Goal: Information Seeking & Learning: Learn about a topic

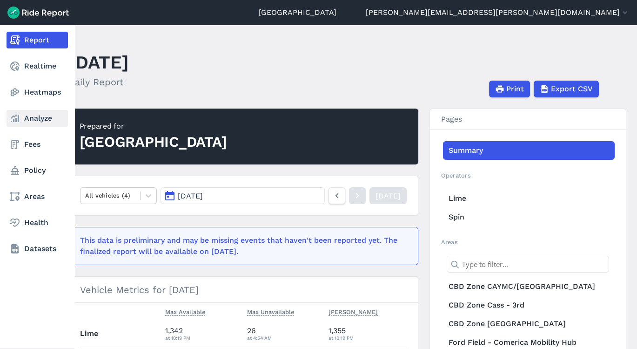
click at [32, 118] on link "Analyze" at bounding box center [37, 118] width 61 height 17
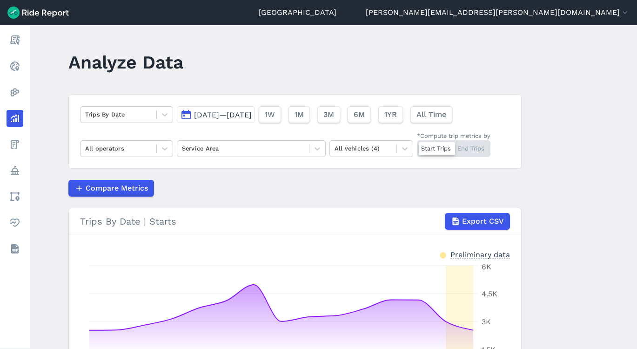
click at [195, 114] on span "[DATE]—[DATE]" at bounding box center [223, 114] width 58 height 9
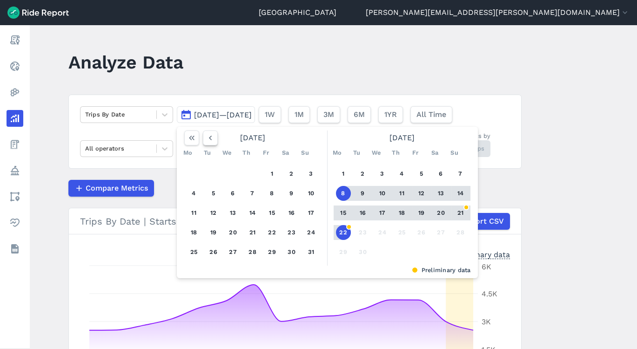
click at [215, 132] on button "button" at bounding box center [210, 137] width 15 height 15
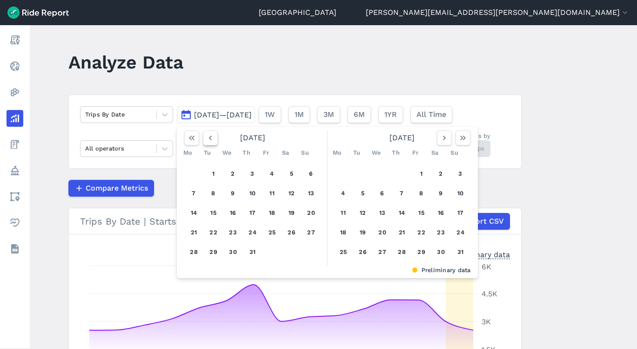
click at [214, 134] on button "button" at bounding box center [210, 137] width 15 height 15
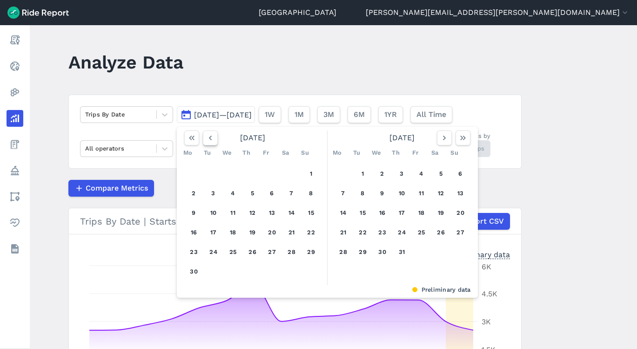
click at [214, 134] on button "button" at bounding box center [210, 137] width 15 height 15
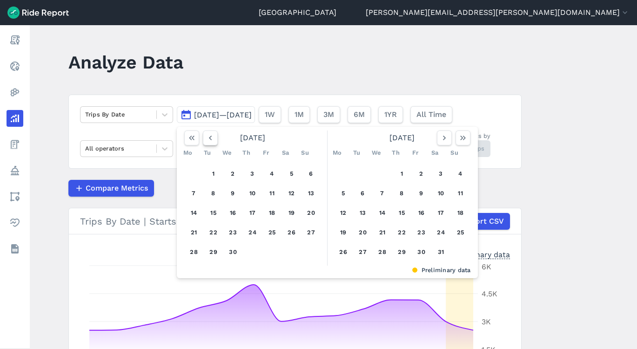
click at [214, 134] on button "button" at bounding box center [210, 137] width 15 height 15
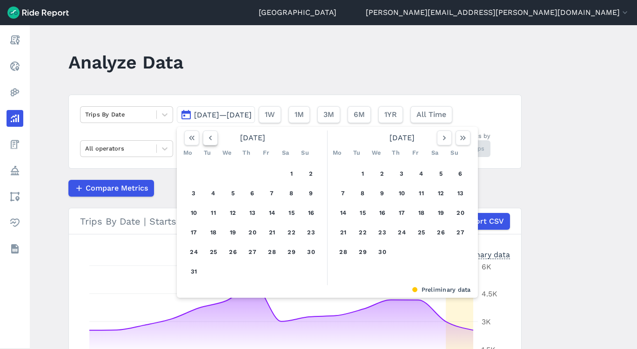
click at [214, 134] on button "button" at bounding box center [210, 137] width 15 height 15
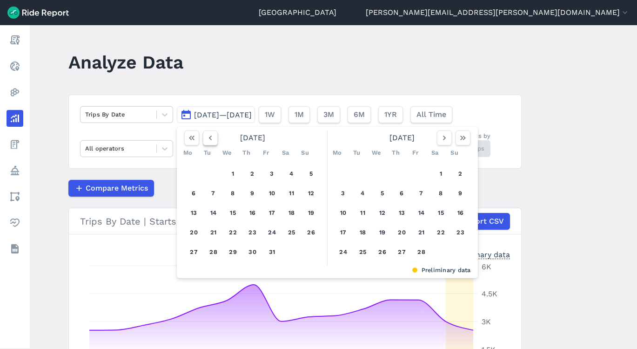
click at [214, 134] on button "button" at bounding box center [210, 137] width 15 height 15
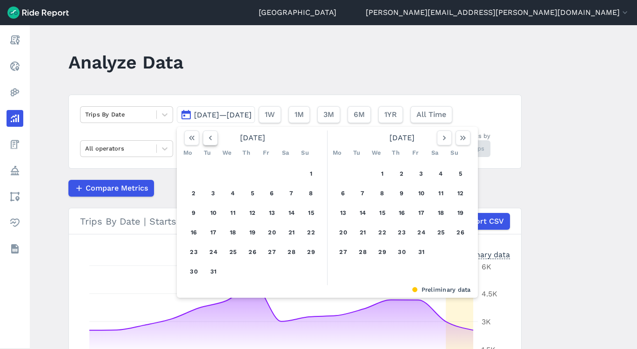
click at [214, 134] on button "button" at bounding box center [210, 137] width 15 height 15
click at [440, 141] on icon "button" at bounding box center [444, 137] width 9 height 9
click at [374, 179] on div "1 2 3 4 5 6 7 8 9 10 11 12 13 14 15 16 17 18 19 20 21 22 23 24 25 26 27 28 29 3…" at bounding box center [402, 212] width 144 height 105
click at [382, 166] on div "1 2 3 4 5 6 7 8 9 10 11 12 13 14 15 16 17 18 19 20 21 22 23 24 25 26 27 28 29 3…" at bounding box center [402, 212] width 144 height 105
click at [380, 168] on button "1" at bounding box center [382, 173] width 15 height 15
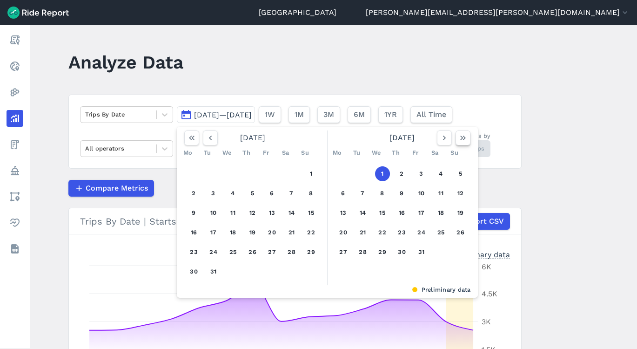
click at [467, 137] on button "button" at bounding box center [463, 137] width 15 height 15
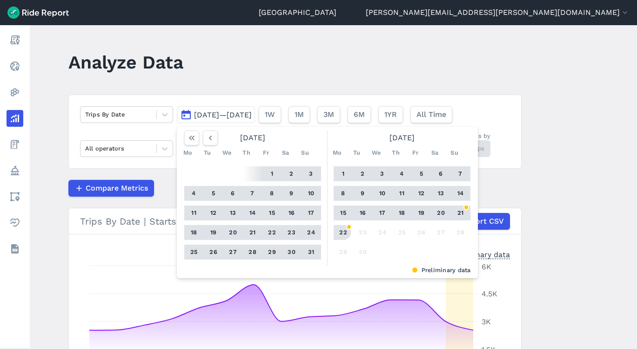
click at [341, 230] on button "22" at bounding box center [343, 232] width 15 height 15
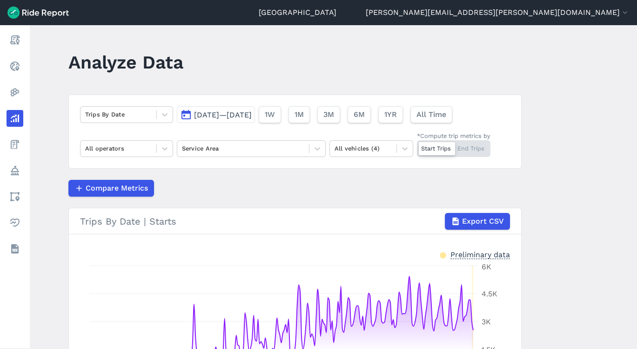
click at [188, 118] on button "[DATE]—[DATE]" at bounding box center [216, 114] width 78 height 17
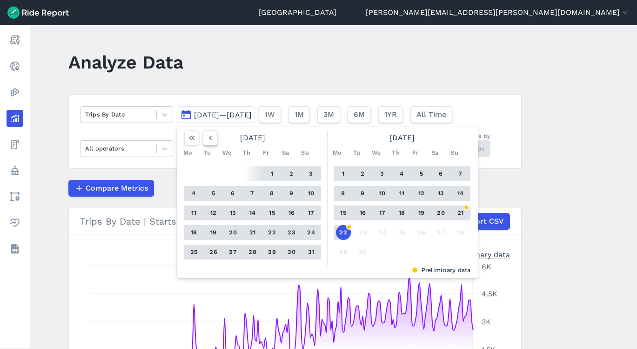
click at [214, 142] on button "button" at bounding box center [210, 137] width 15 height 15
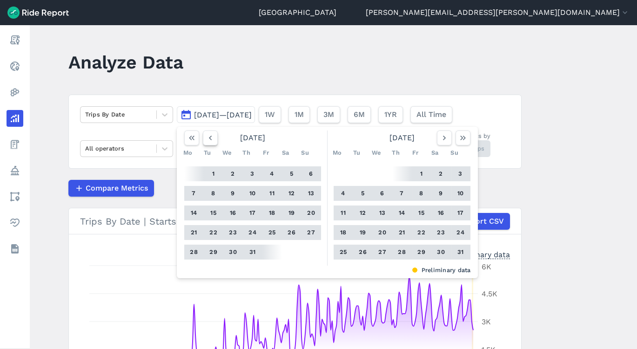
click at [214, 142] on button "button" at bounding box center [210, 137] width 15 height 15
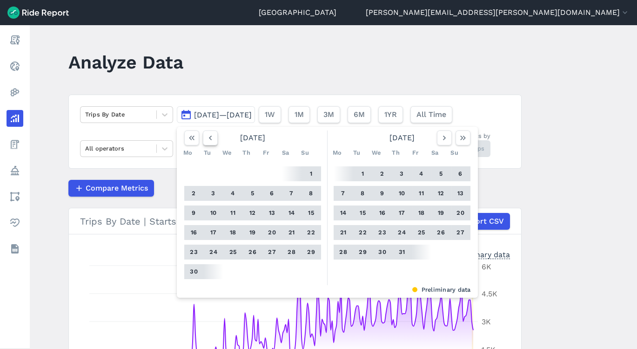
click at [214, 142] on button "button" at bounding box center [210, 137] width 15 height 15
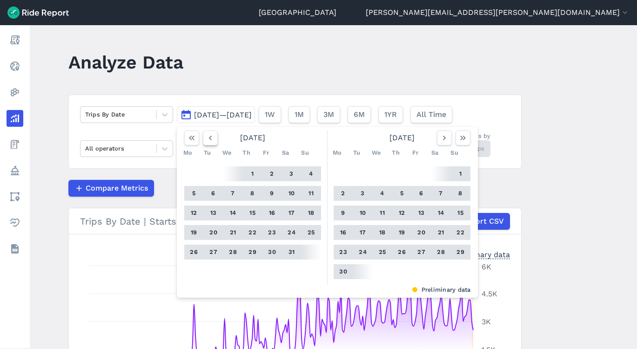
click at [214, 142] on button "button" at bounding box center [210, 137] width 15 height 15
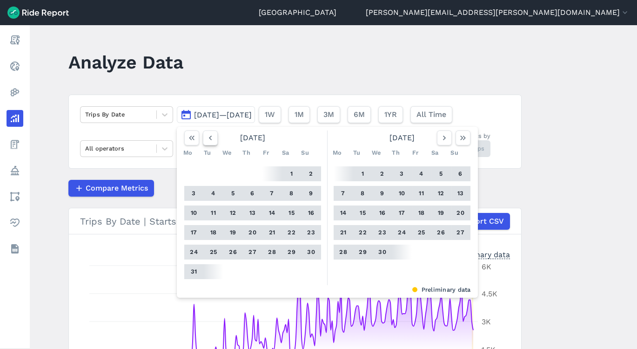
click at [214, 142] on button "button" at bounding box center [210, 137] width 15 height 15
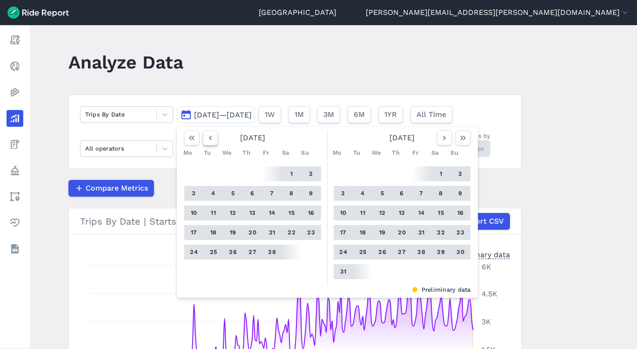
click at [214, 142] on button "button" at bounding box center [210, 137] width 15 height 15
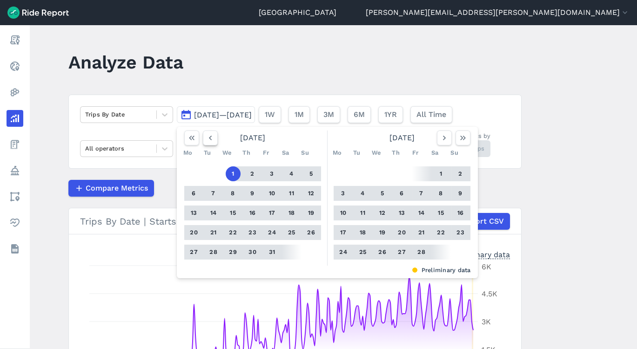
click at [214, 142] on button "button" at bounding box center [210, 137] width 15 height 15
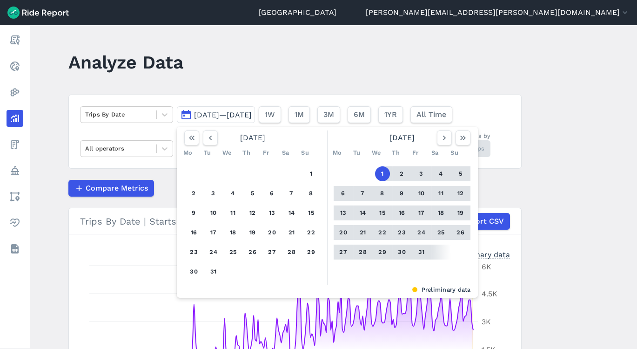
click at [219, 270] on div "1 2 3 4 5 6 7 8 9 10 11 12 13 14 15 16 17 18 19 20 21 22 23 24 25 26 27 28 29 3…" at bounding box center [253, 222] width 144 height 125
click at [216, 271] on button "31" at bounding box center [213, 271] width 15 height 15
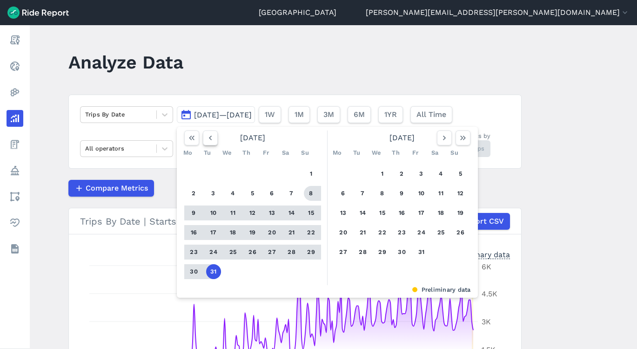
click at [206, 141] on icon "button" at bounding box center [210, 137] width 9 height 9
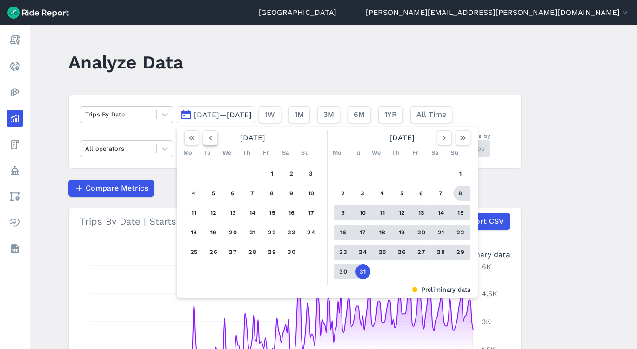
click at [206, 141] on icon "button" at bounding box center [210, 137] width 9 height 9
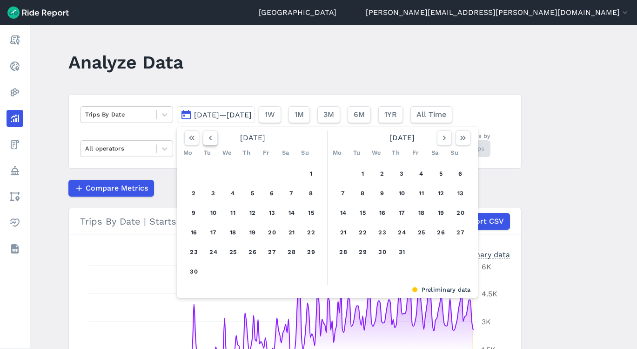
click at [206, 141] on icon "button" at bounding box center [210, 137] width 9 height 9
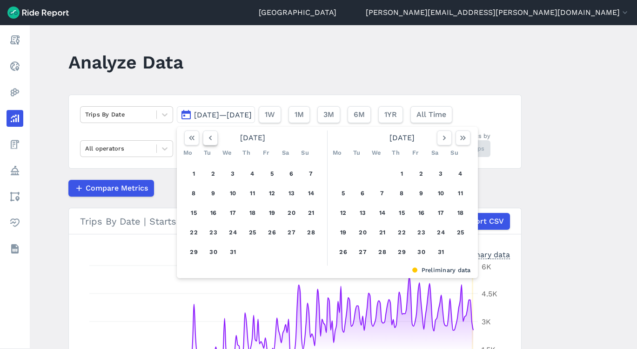
click at [206, 141] on icon "button" at bounding box center [210, 137] width 9 height 9
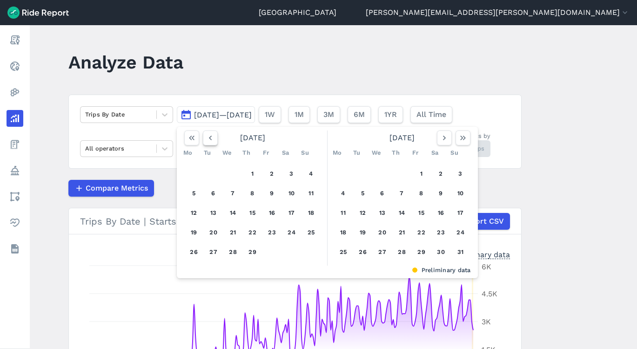
click at [206, 141] on icon "button" at bounding box center [210, 137] width 9 height 9
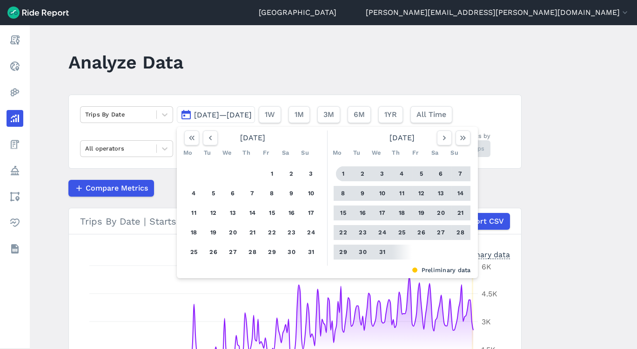
click at [340, 174] on button "1" at bounding box center [343, 173] width 15 height 15
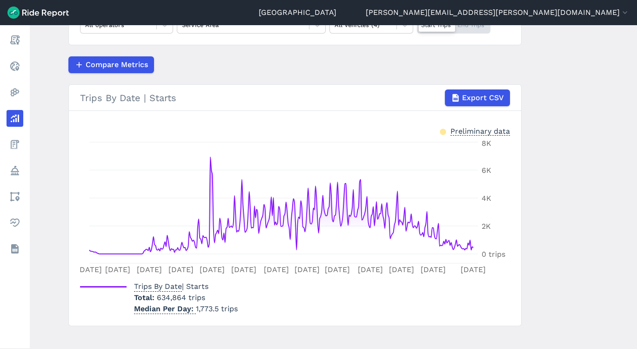
scroll to position [133, 0]
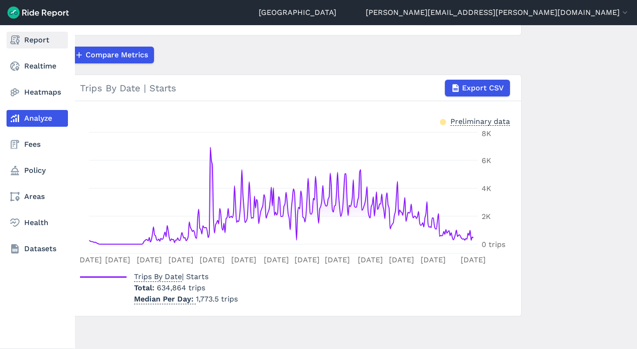
click at [27, 47] on link "Report" at bounding box center [37, 40] width 61 height 17
